Goal: Find specific page/section: Find specific page/section

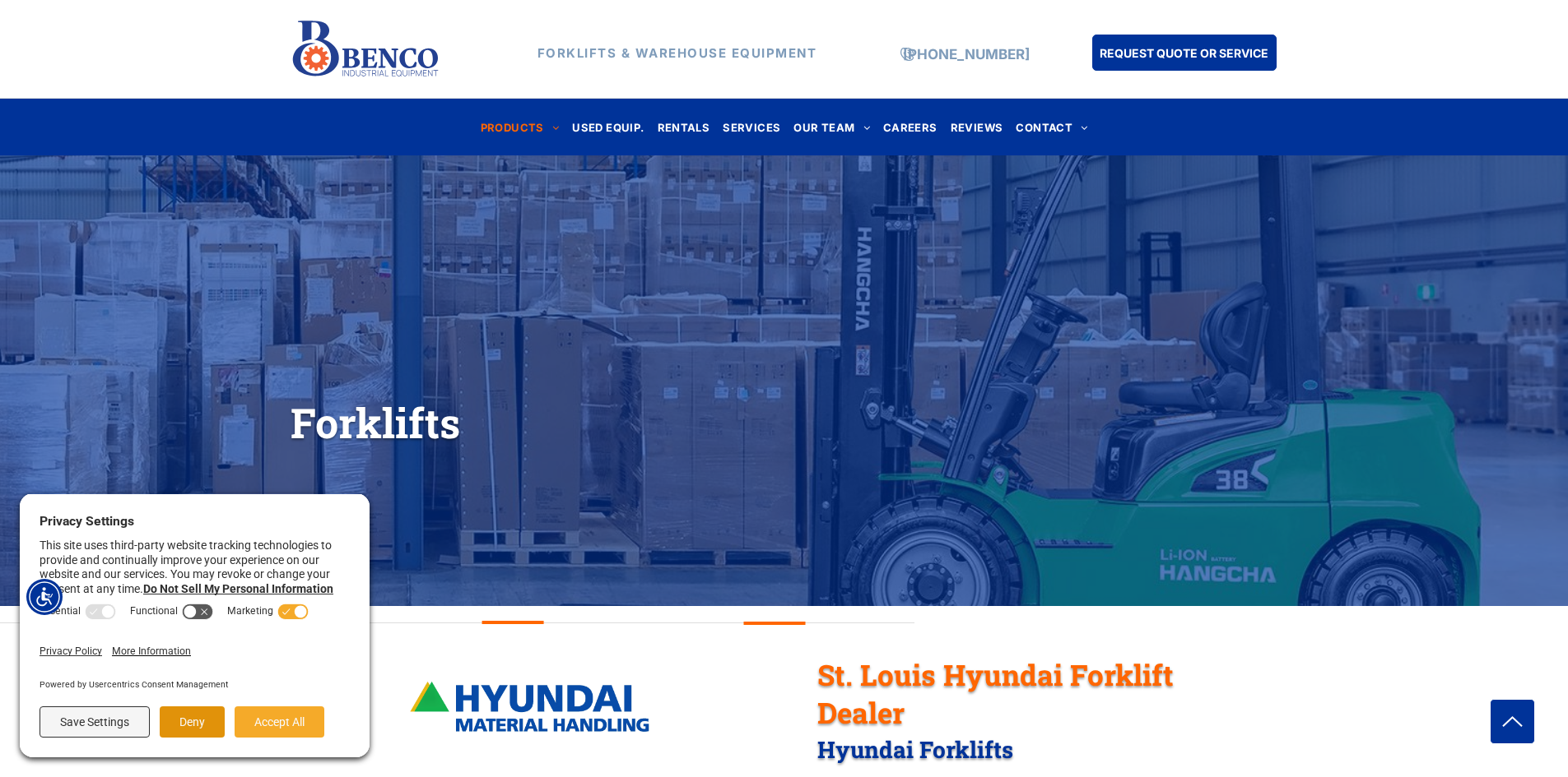
click at [211, 732] on button "Deny" at bounding box center [193, 722] width 65 height 32
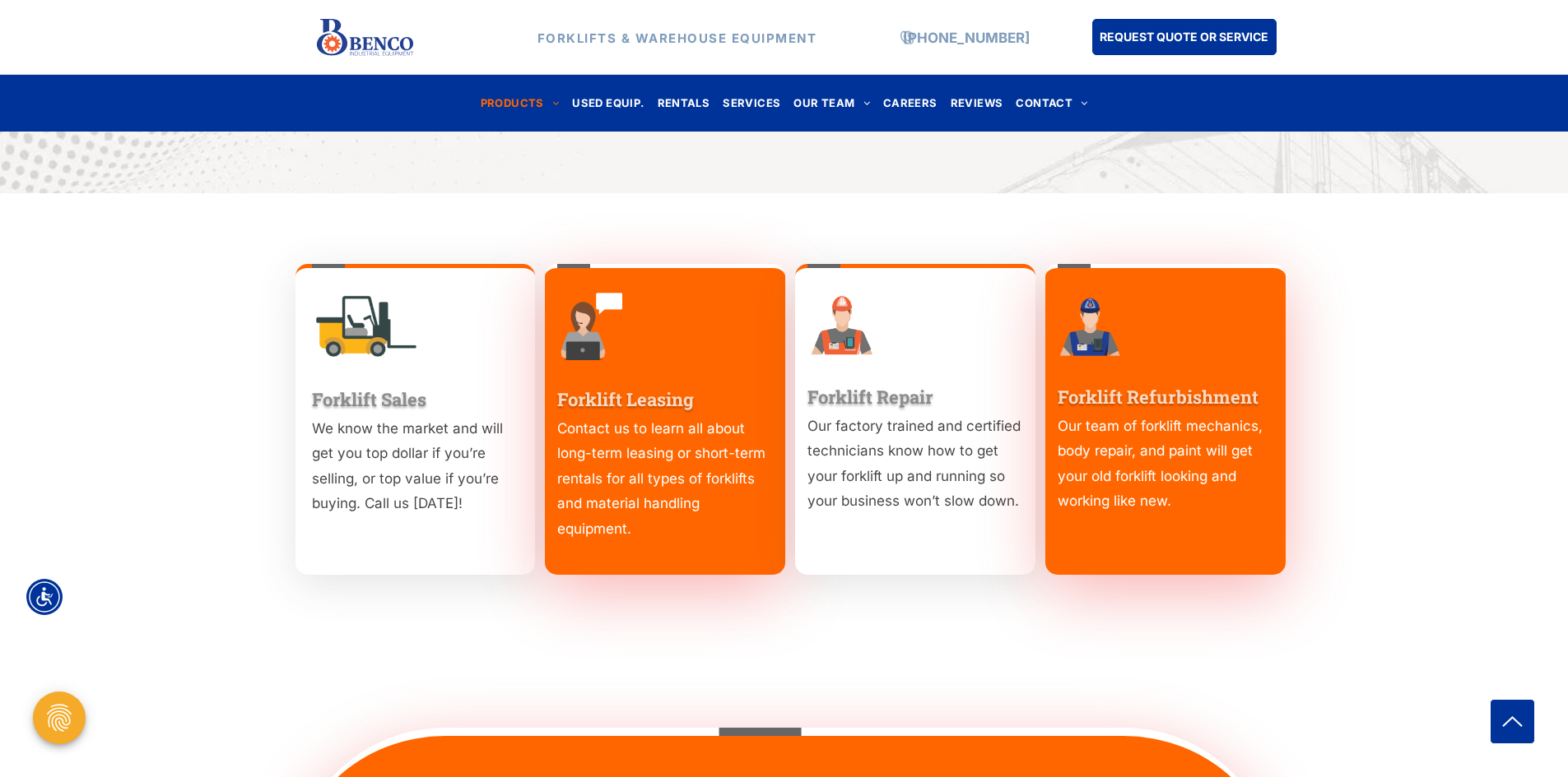
scroll to position [2173, 0]
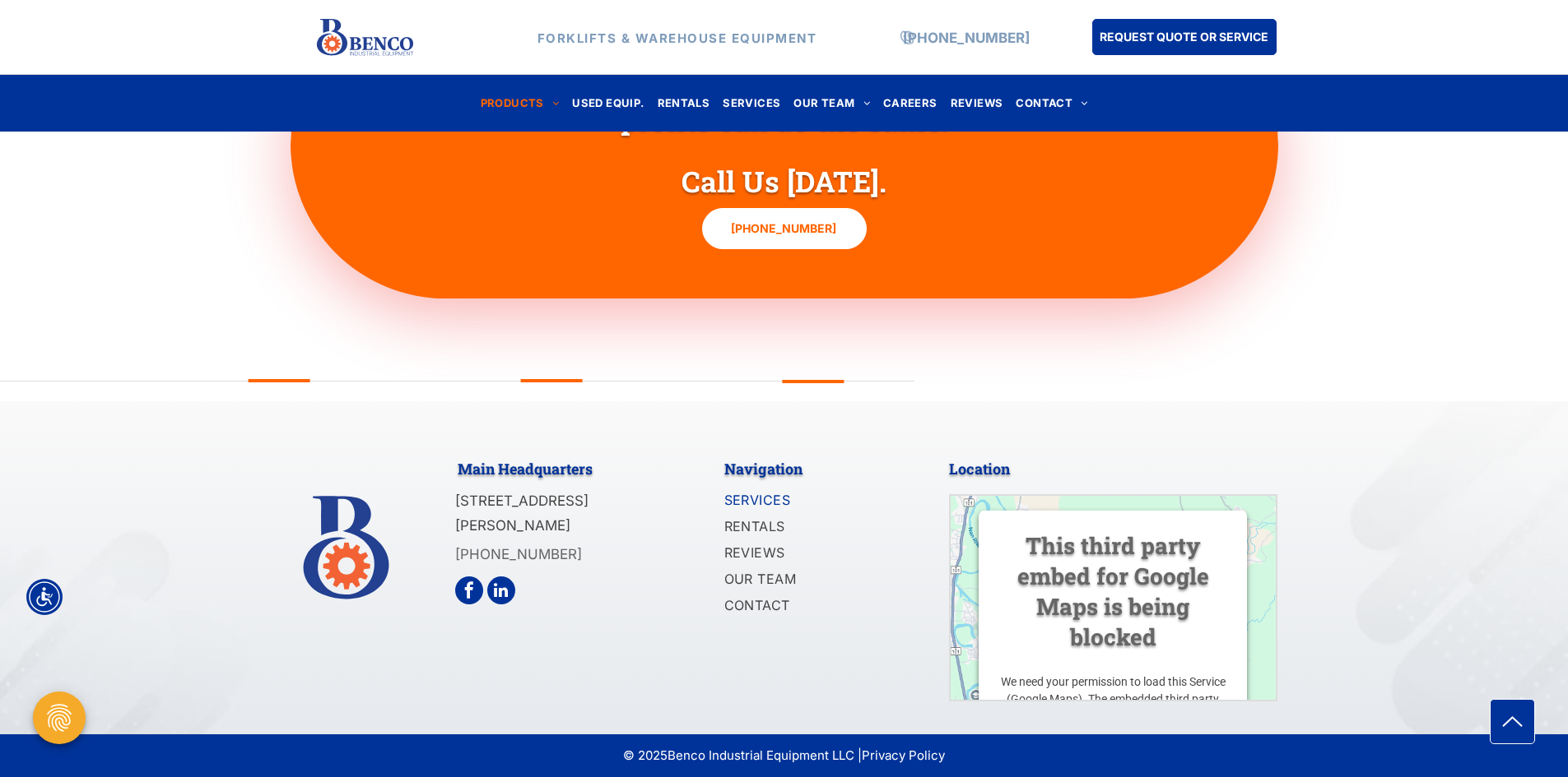
click at [777, 499] on span "SERVICES" at bounding box center [758, 499] width 67 height 20
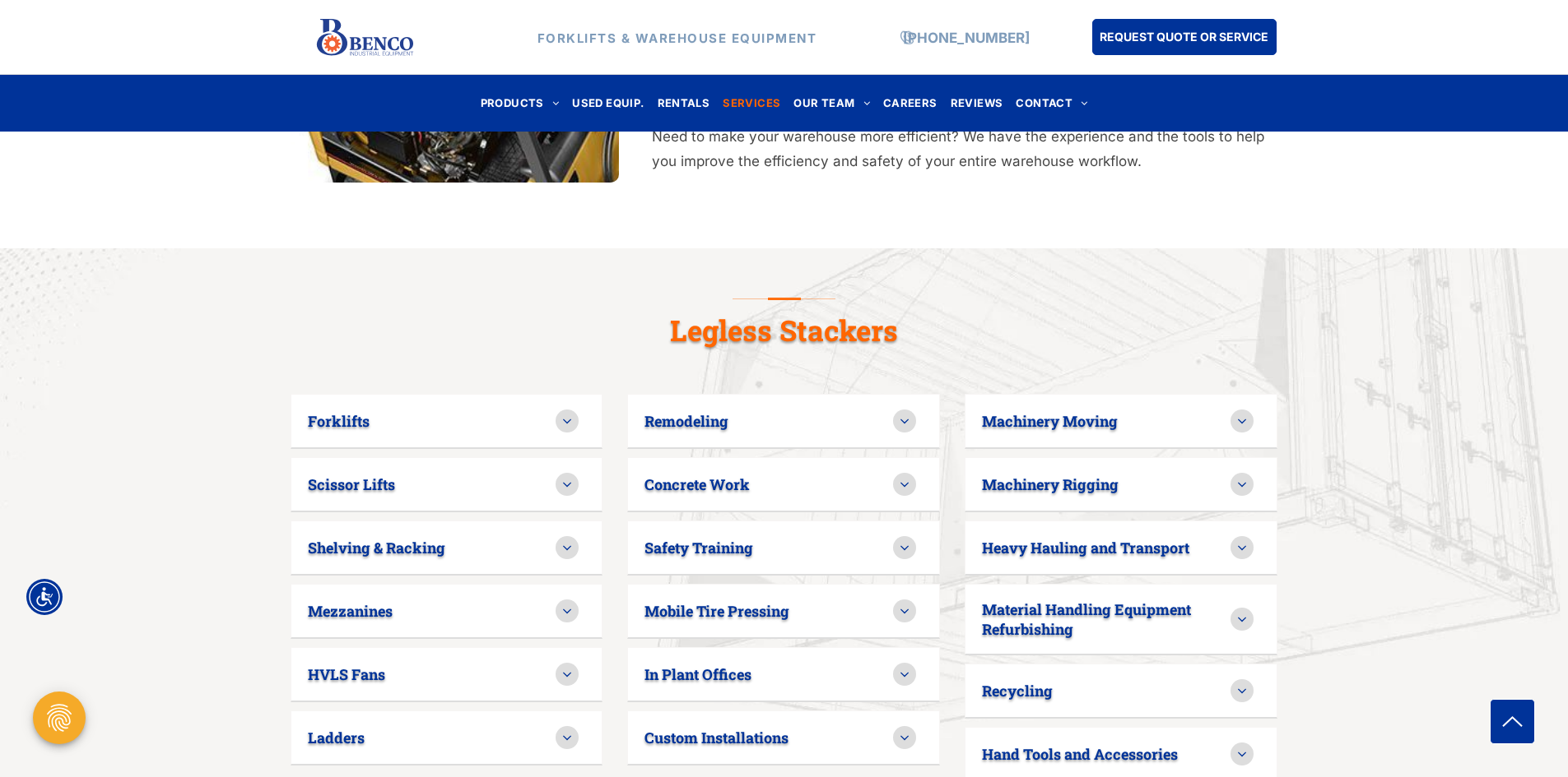
scroll to position [904, 0]
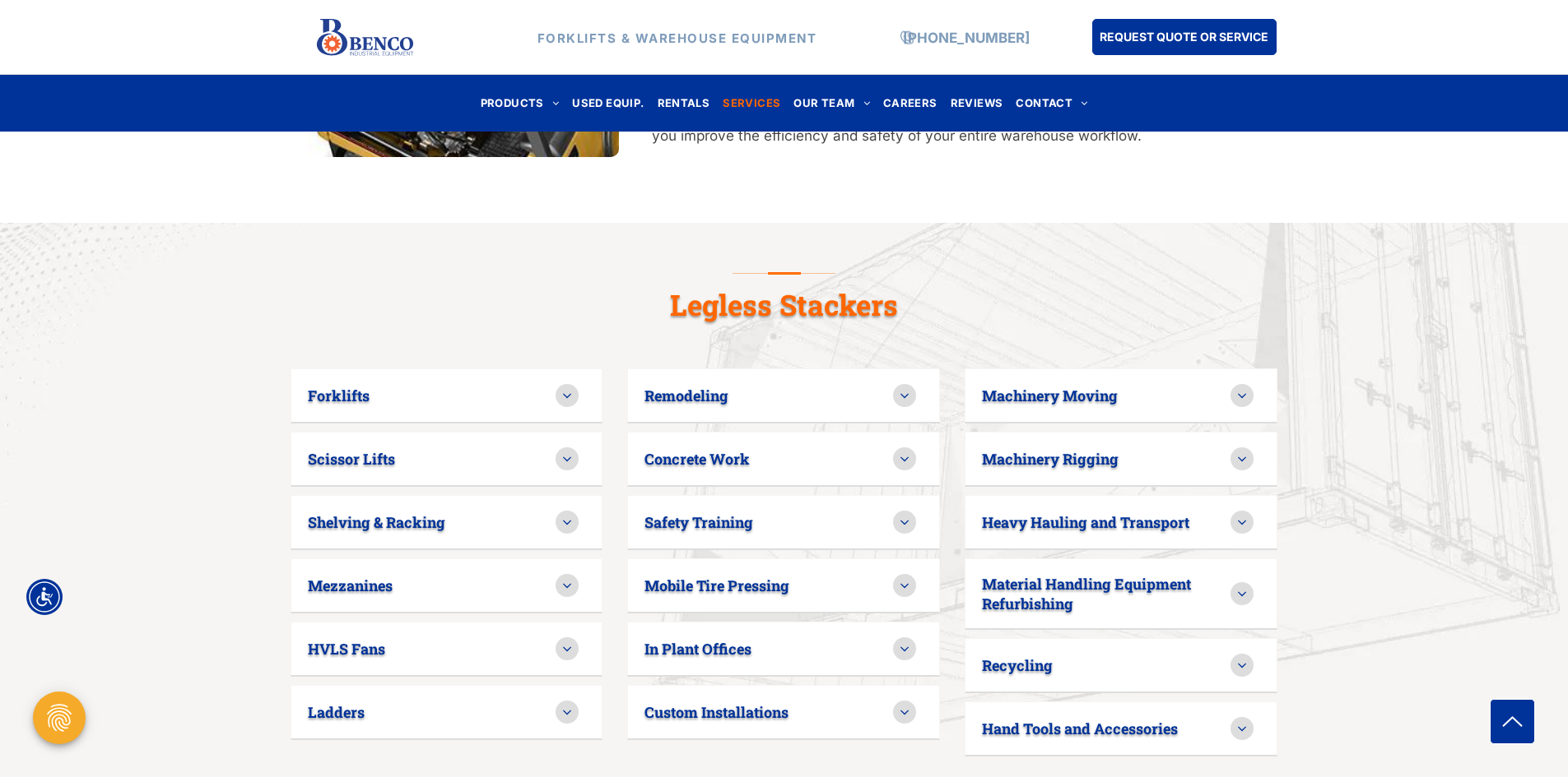
click at [511, 376] on div "Forklifts" at bounding box center [446, 395] width 312 height 55
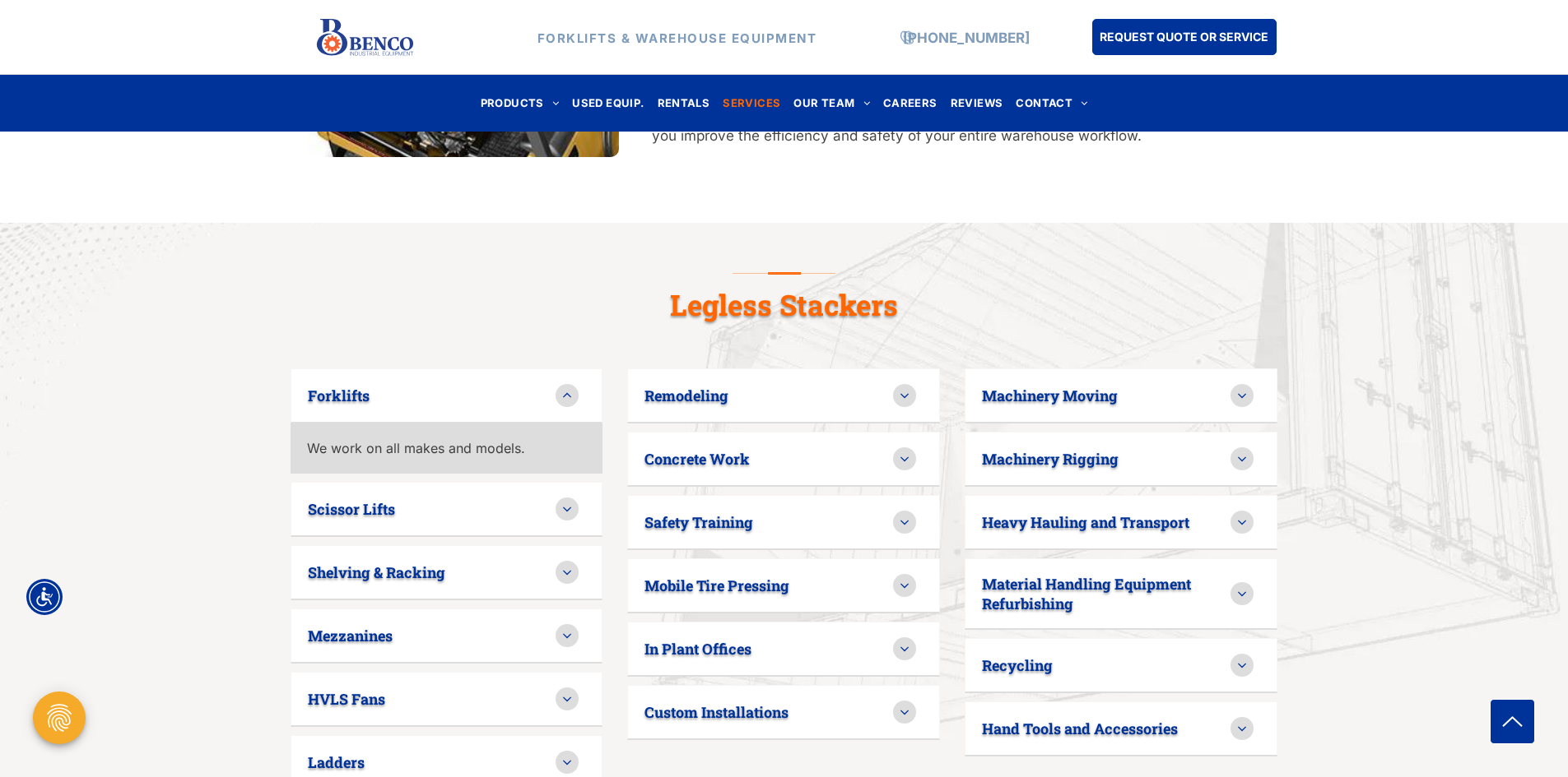
click at [454, 439] on p "We work on all makes and models." at bounding box center [446, 448] width 280 height 20
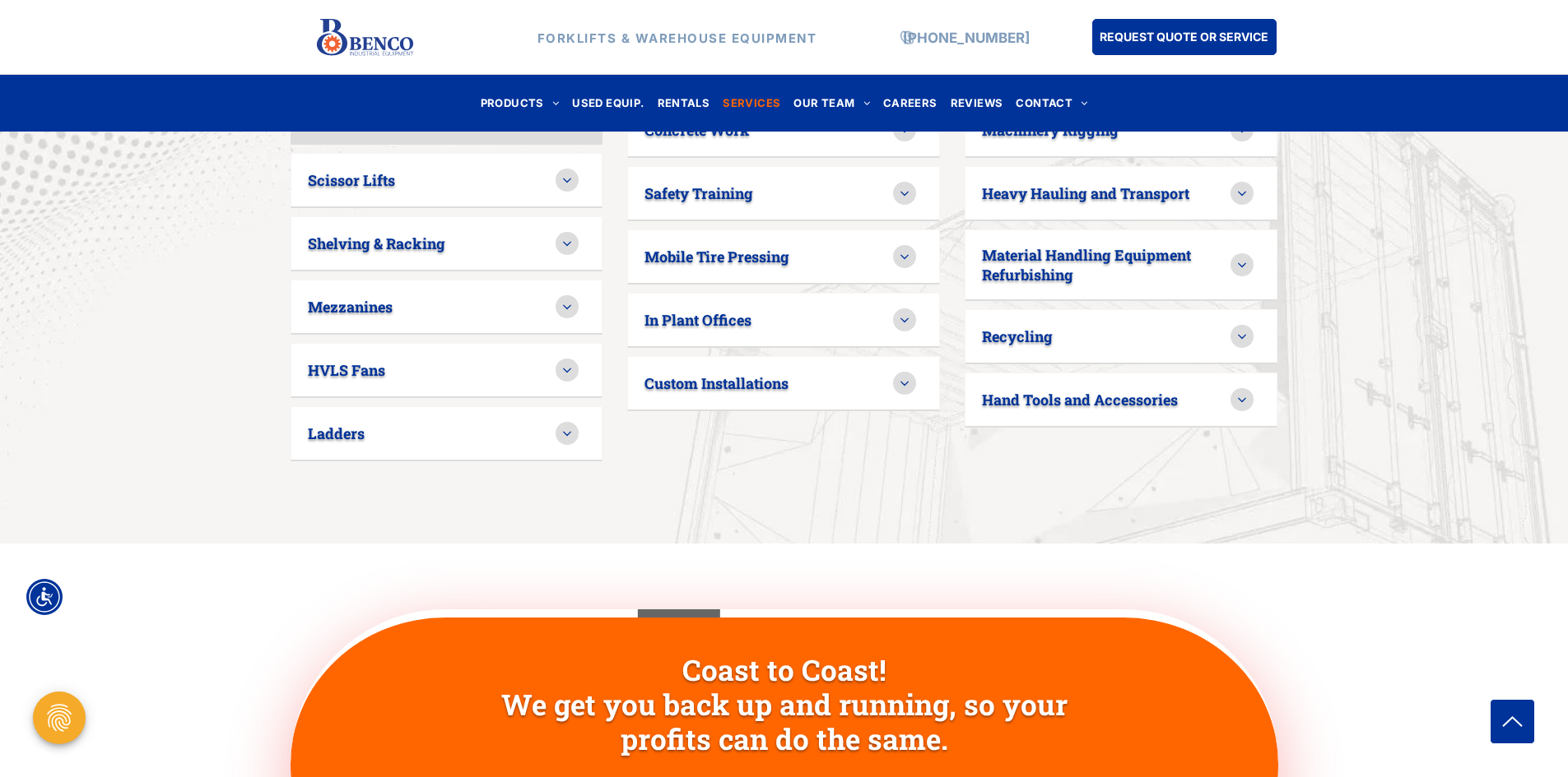
scroll to position [1727, 0]
